Goal: Find specific page/section: Find specific page/section

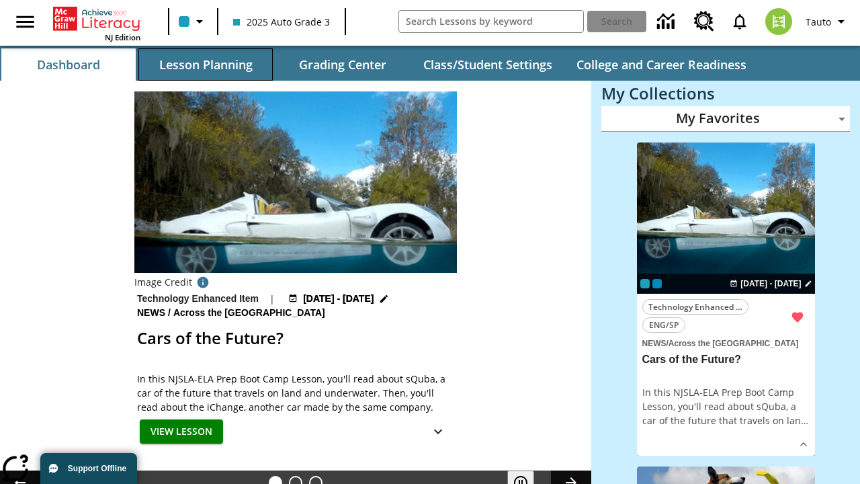
click at [206, 65] on button "Lesson Planning" at bounding box center [205, 64] width 134 height 32
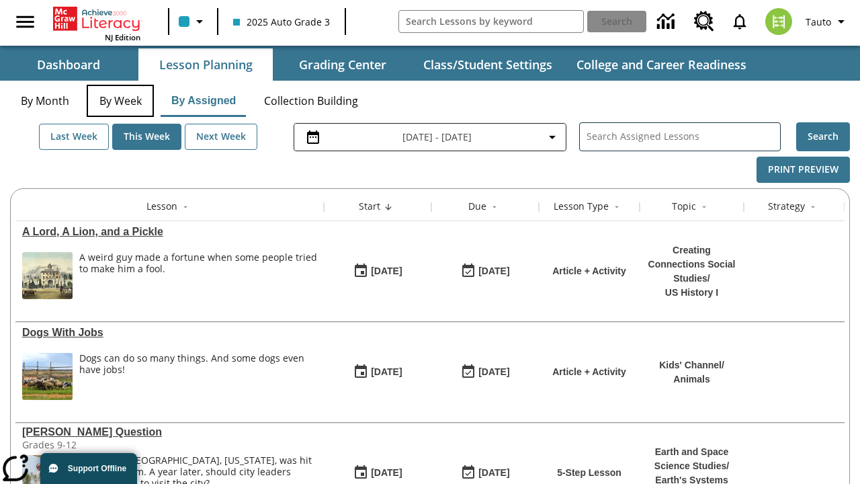
click at [120, 101] on button "By Week" at bounding box center [120, 101] width 67 height 32
